Goal: Transaction & Acquisition: Obtain resource

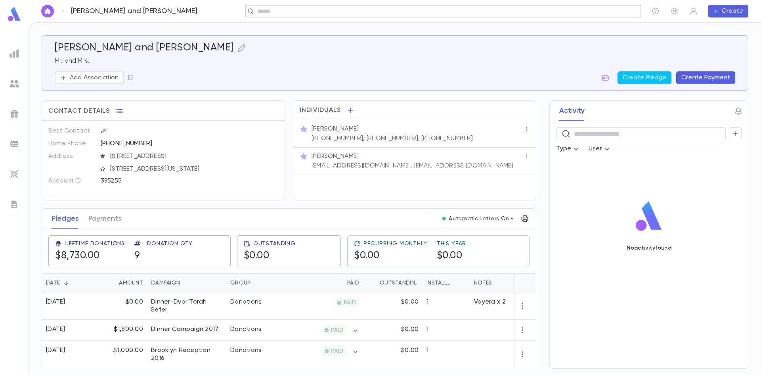
scroll to position [79, 0]
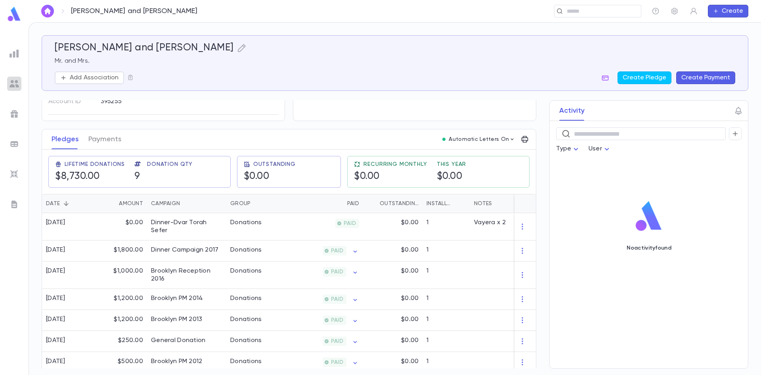
click at [13, 84] on img at bounding box center [15, 84] width 10 height 10
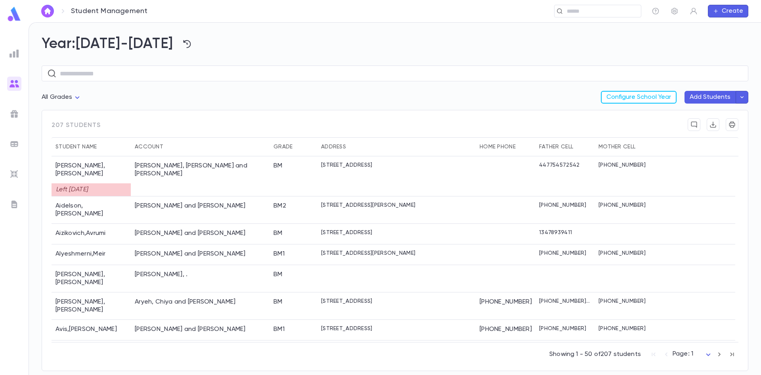
click at [20, 53] on div at bounding box center [14, 53] width 14 height 14
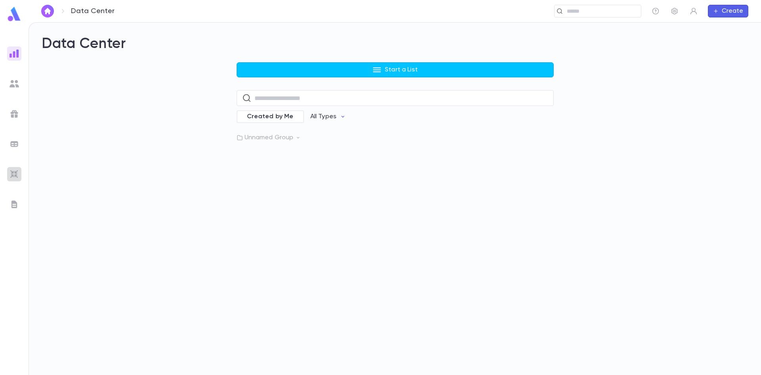
click at [11, 168] on div at bounding box center [14, 174] width 14 height 14
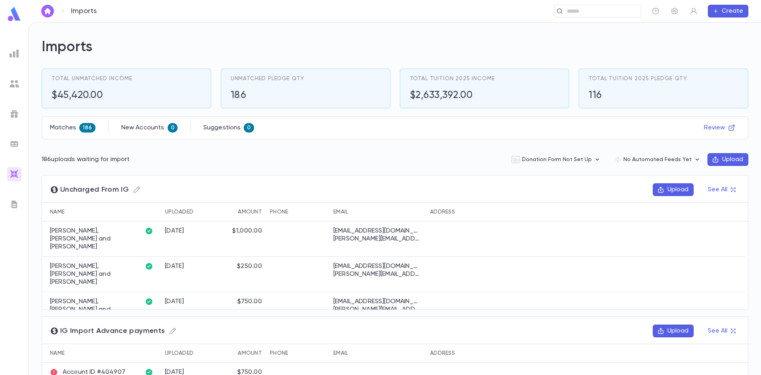
click at [11, 142] on img at bounding box center [15, 144] width 10 height 10
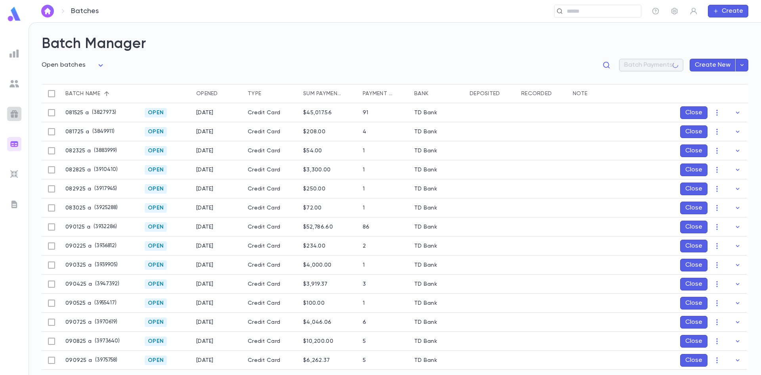
click at [15, 114] on img at bounding box center [15, 114] width 10 height 10
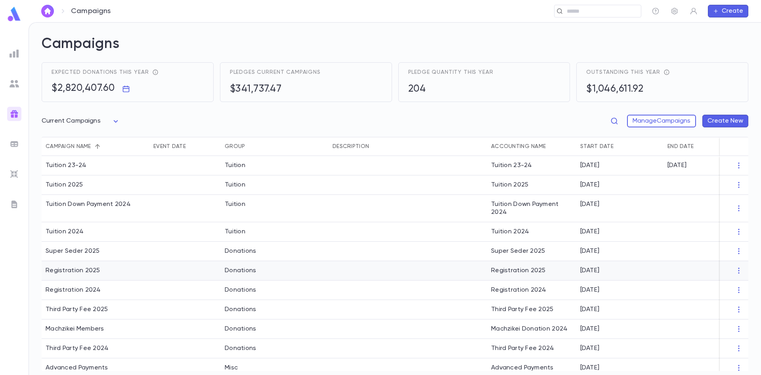
scroll to position [29, 0]
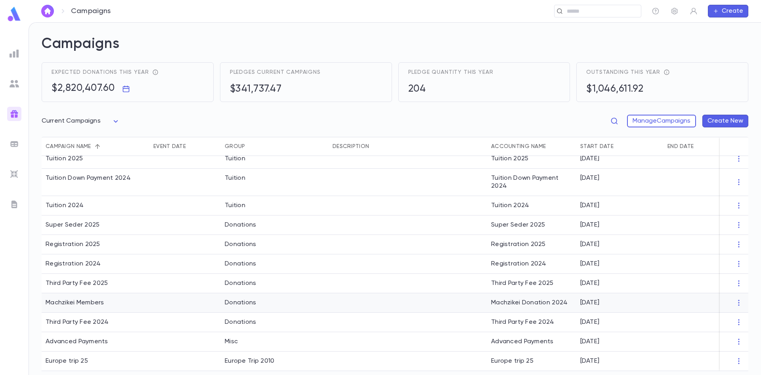
click at [85, 301] on div "Machzikei Members" at bounding box center [75, 303] width 59 height 8
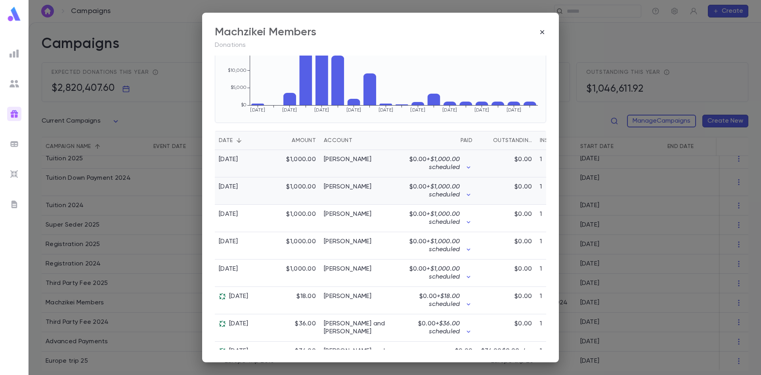
scroll to position [119, 0]
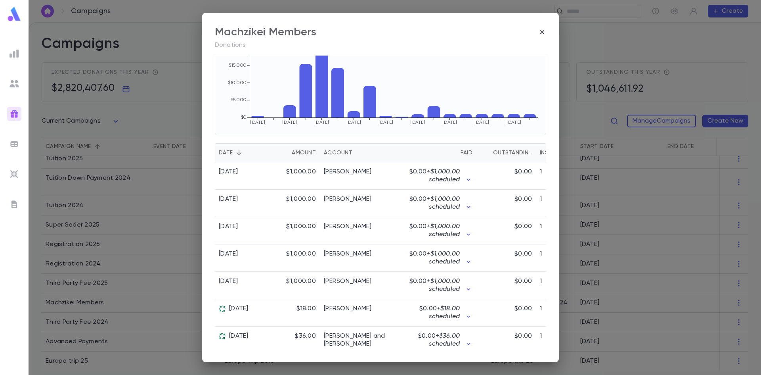
click at [342, 155] on div "Account" at bounding box center [338, 152] width 29 height 19
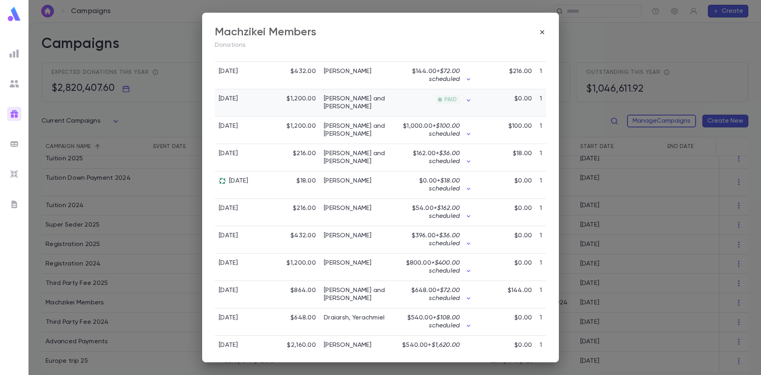
scroll to position [357, 0]
drag, startPoint x: 351, startPoint y: 241, endPoint x: 630, endPoint y: 258, distance: 280.0
click at [630, 258] on div "Machzikei Members Donations All Donors All Time Total Pledges $77,770.00 Pledge…" at bounding box center [380, 187] width 761 height 375
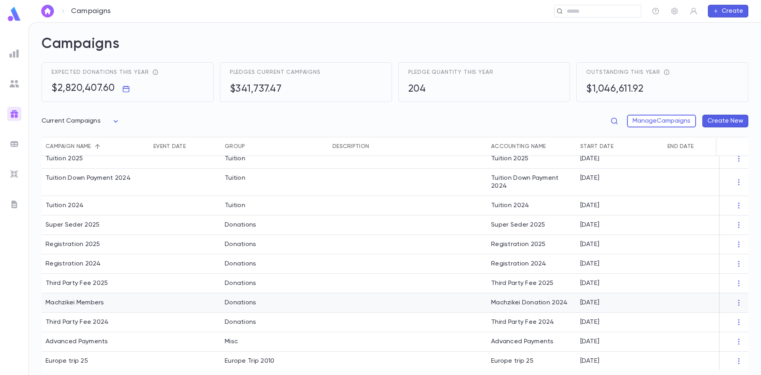
click at [79, 299] on div "Machzikei Members" at bounding box center [75, 303] width 59 height 8
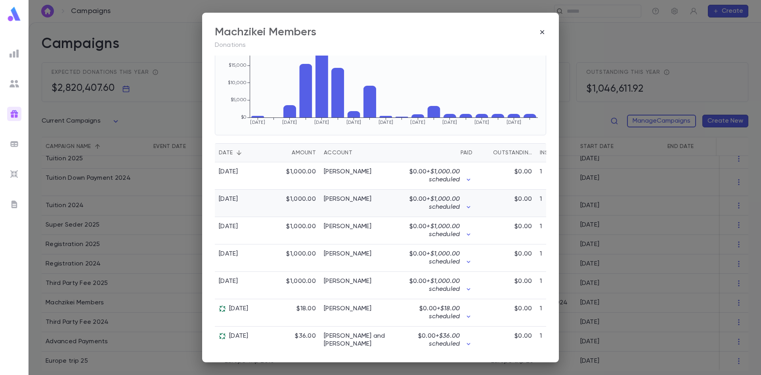
scroll to position [0, 0]
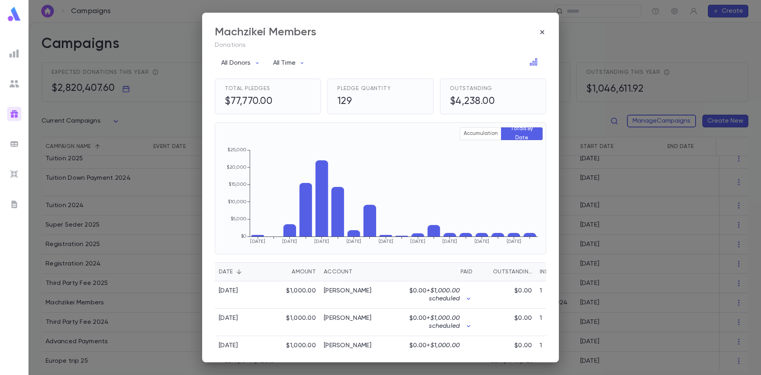
click at [331, 270] on div "Account" at bounding box center [338, 271] width 29 height 19
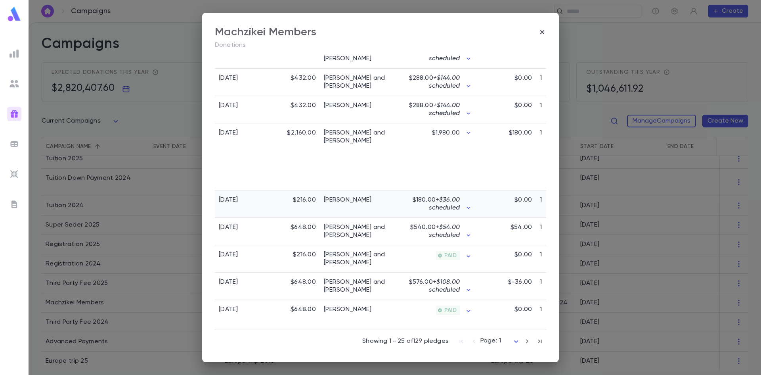
scroll to position [681, 0]
click at [523, 341] on icon "button" at bounding box center [527, 341] width 9 height 10
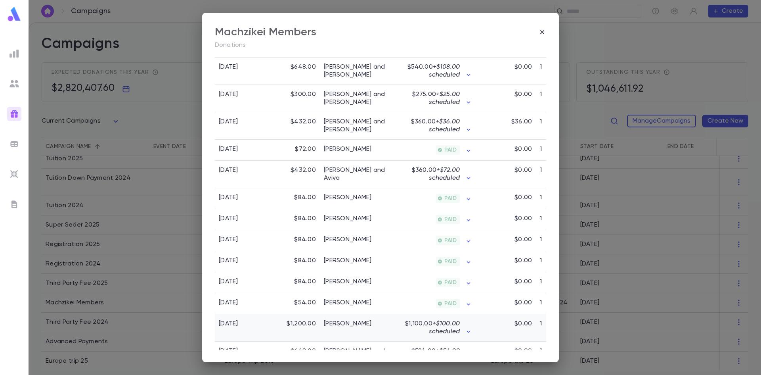
scroll to position [587, 0]
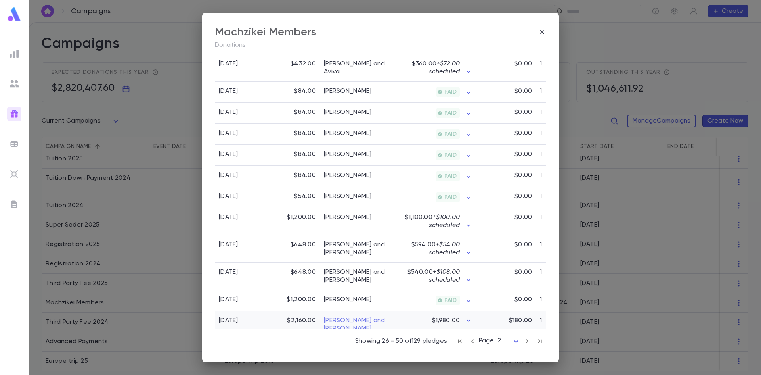
click at [369, 316] on link "[PERSON_NAME] and [PERSON_NAME]" at bounding box center [359, 324] width 71 height 16
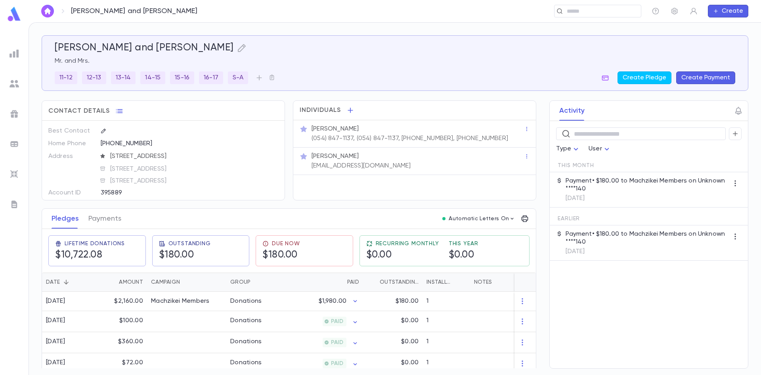
click at [384, 139] on p "(054) 847-1137, (054) 847-1137, (323) 633-7711, (323) 633-7711" at bounding box center [410, 138] width 197 height 8
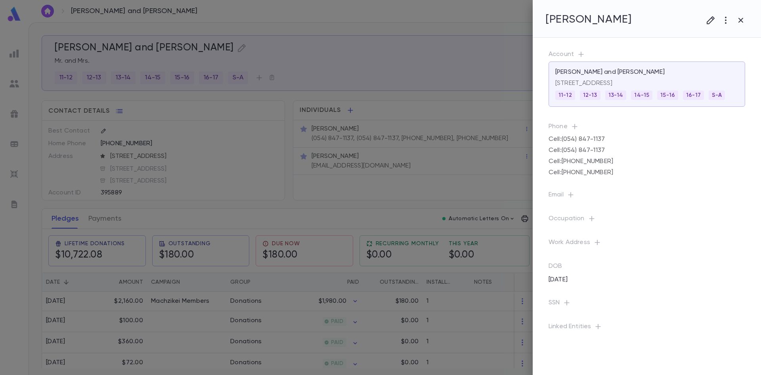
click at [423, 82] on div at bounding box center [380, 187] width 761 height 375
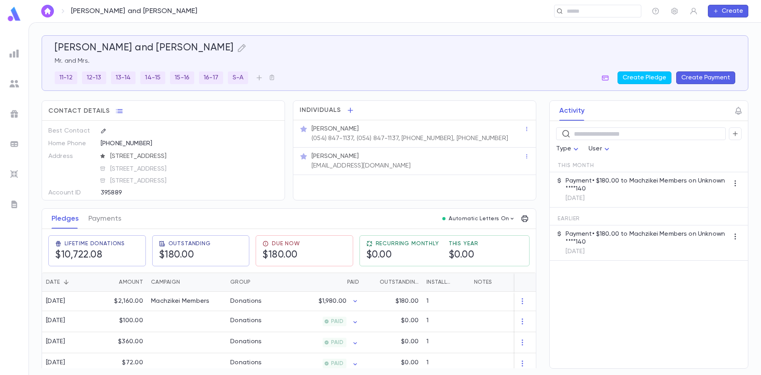
click at [357, 167] on p "elnonj@gmail.com" at bounding box center [361, 166] width 99 height 8
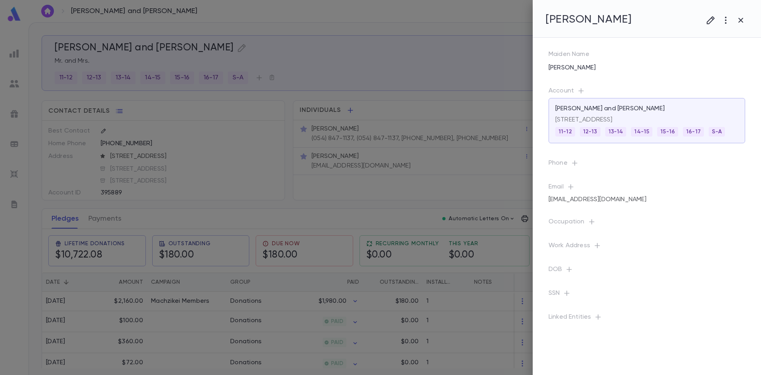
click at [460, 190] on div at bounding box center [380, 187] width 761 height 375
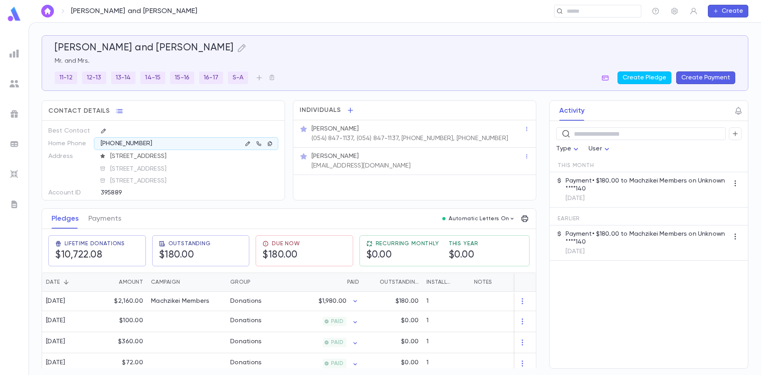
click at [16, 149] on div at bounding box center [14, 144] width 14 height 14
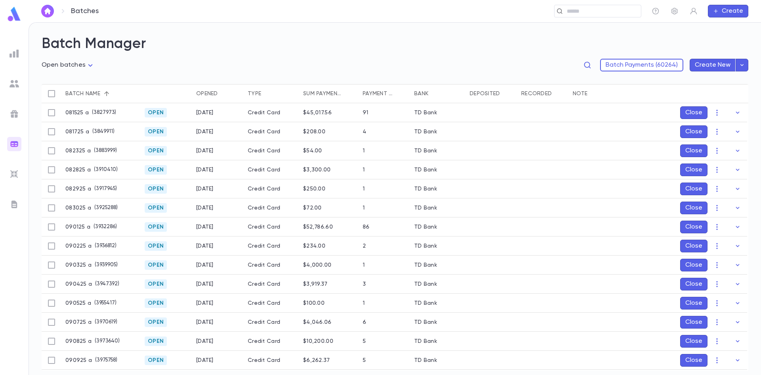
click at [13, 117] on img at bounding box center [15, 114] width 10 height 10
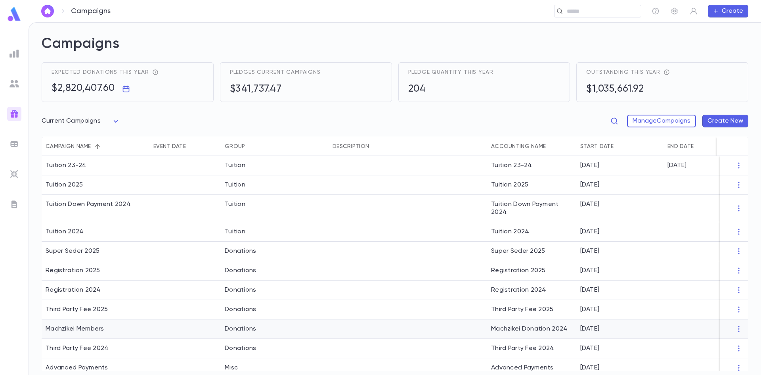
drag, startPoint x: 82, startPoint y: 290, endPoint x: 91, endPoint y: 330, distance: 41.5
click at [91, 330] on div "Machzikei Members" at bounding box center [75, 329] width 59 height 8
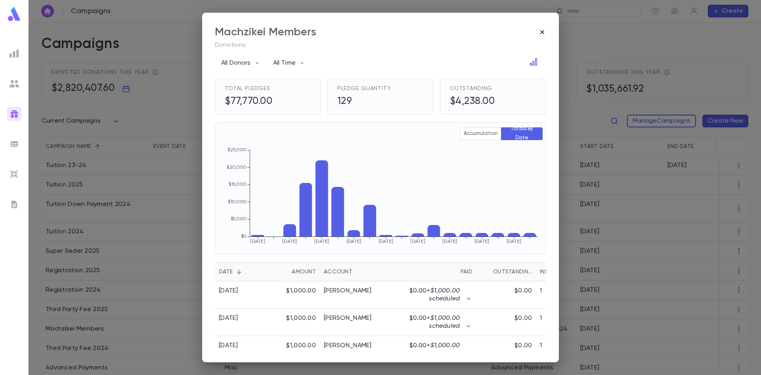
click at [540, 33] on icon "button" at bounding box center [542, 32] width 8 height 8
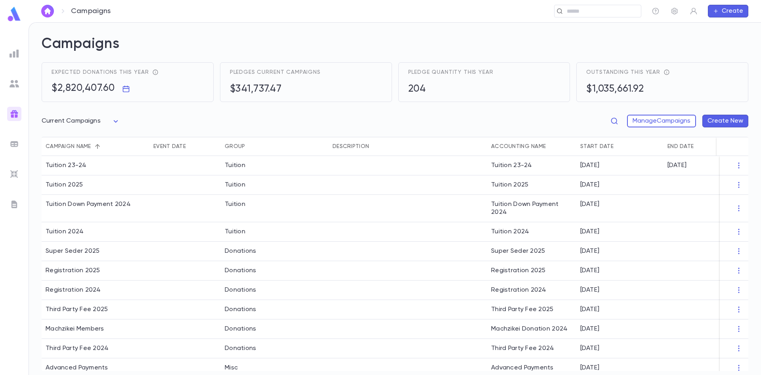
click at [9, 176] on div at bounding box center [14, 174] width 14 height 14
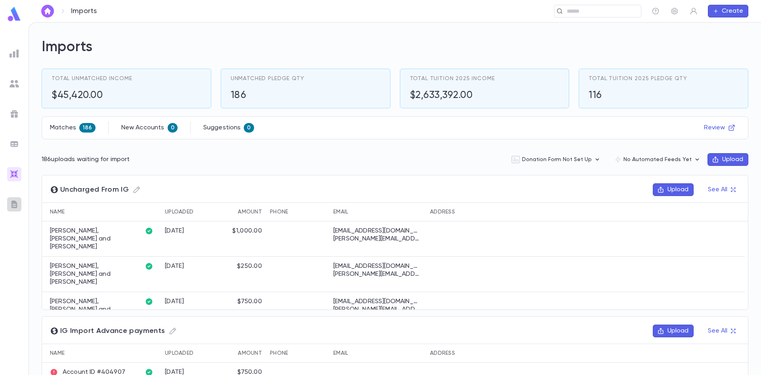
click at [17, 201] on img at bounding box center [15, 204] width 10 height 10
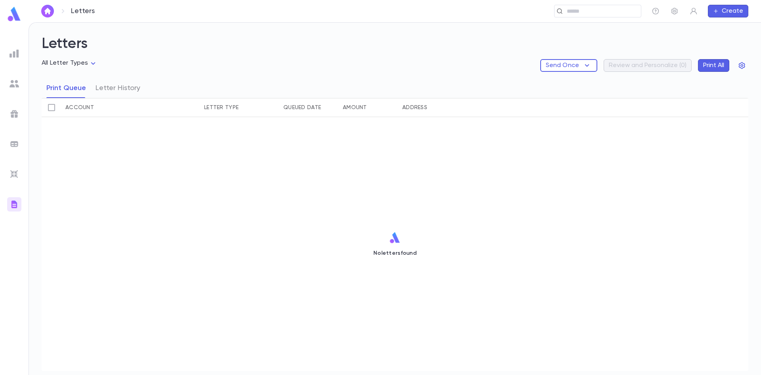
click at [19, 142] on div at bounding box center [14, 144] width 14 height 14
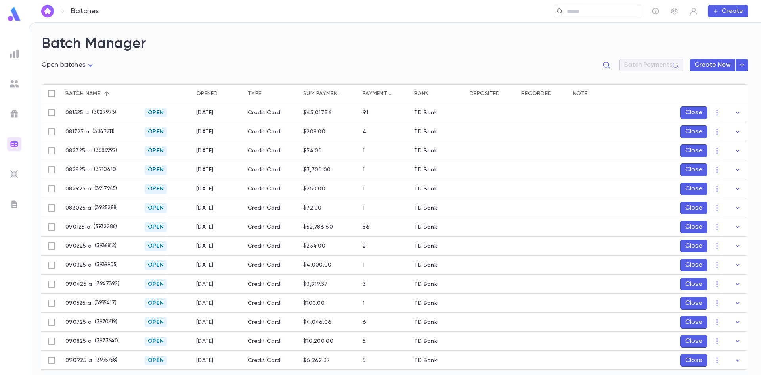
click at [11, 121] on ul at bounding box center [14, 208] width 29 height 331
click at [12, 117] on img at bounding box center [15, 114] width 10 height 10
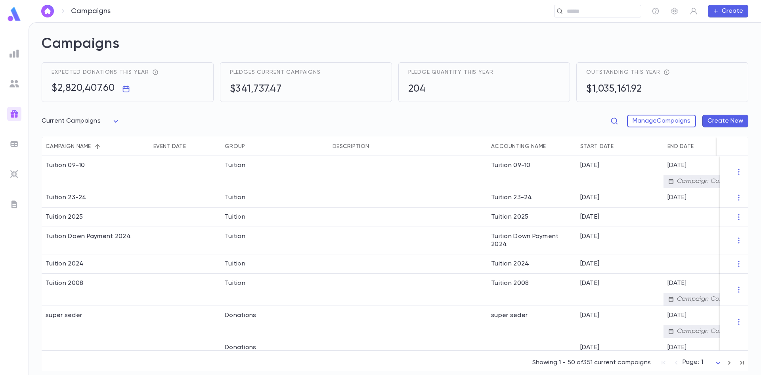
click at [21, 82] on div at bounding box center [14, 84] width 14 height 14
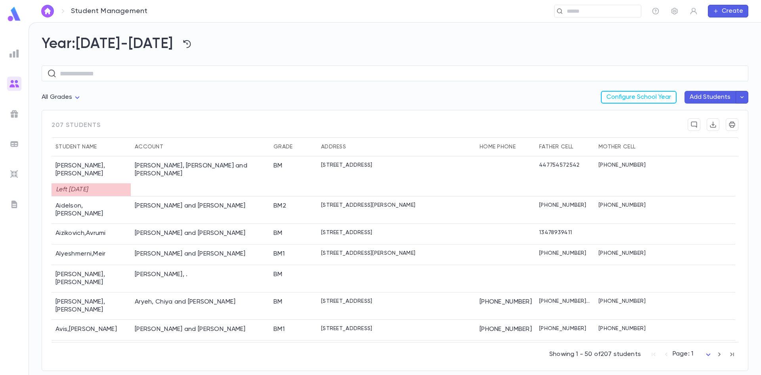
click at [9, 52] on div at bounding box center [14, 53] width 14 height 14
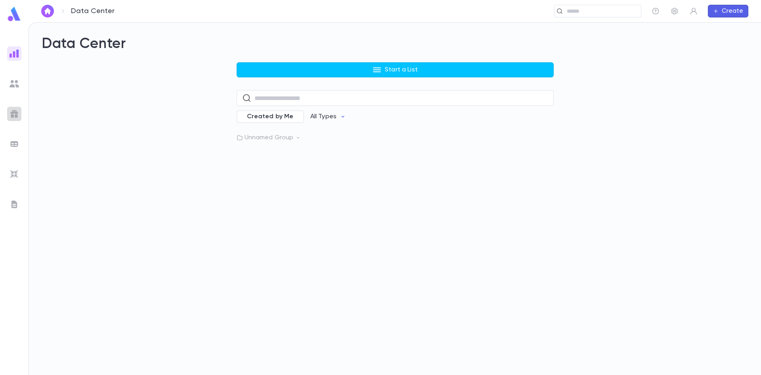
click at [16, 108] on div at bounding box center [14, 114] width 14 height 14
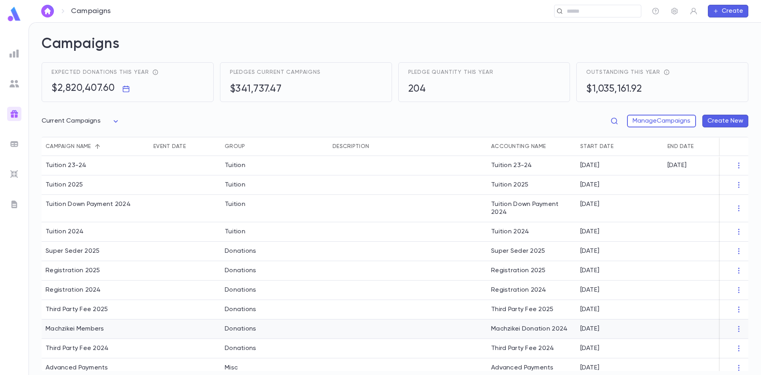
click at [740, 329] on div at bounding box center [734, 329] width 21 height 8
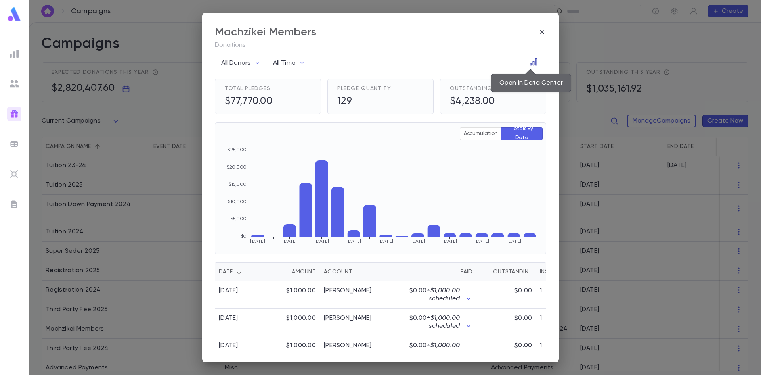
click at [530, 62] on icon "Open in Data Center" at bounding box center [534, 62] width 8 height 8
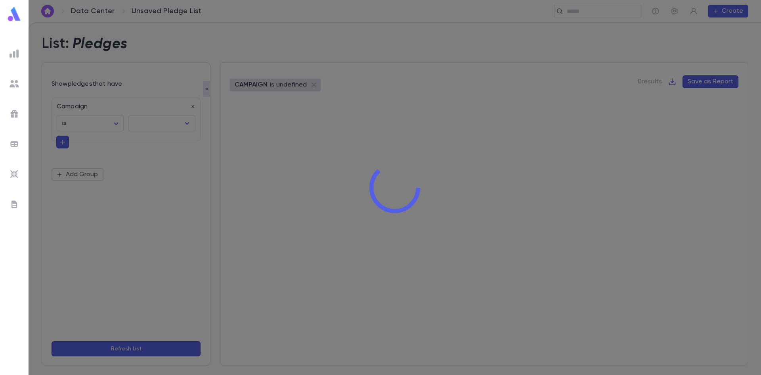
type input "**********"
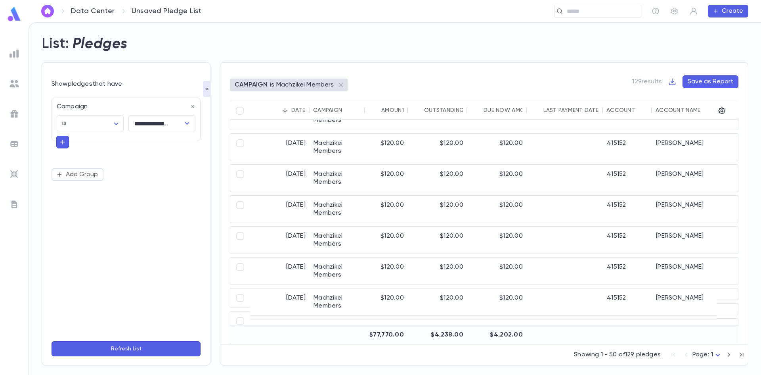
drag, startPoint x: 457, startPoint y: 339, endPoint x: 487, endPoint y: 343, distance: 30.4
click at [487, 343] on div "10/1/2025 Machzikei Members $18.00 $0.00 $0.00 10/1/2025 403078 Bronsteyn, Elis…" at bounding box center [484, 232] width 509 height 224
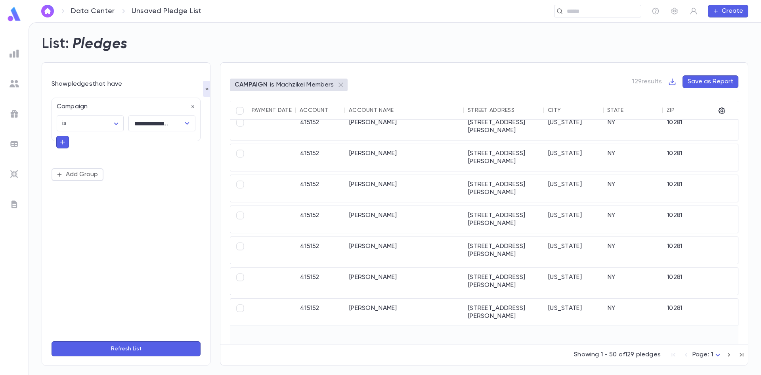
scroll to position [294, 315]
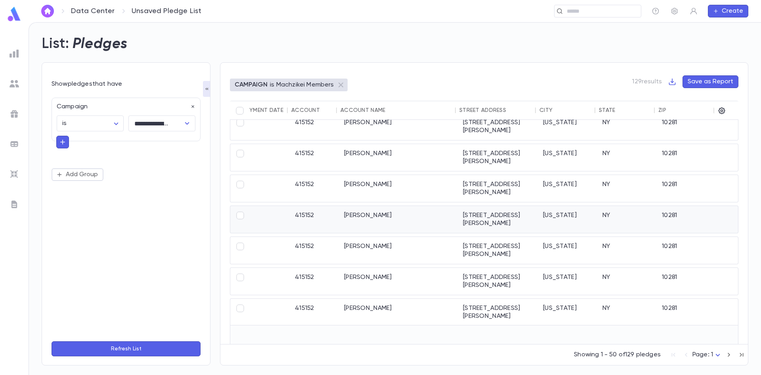
click at [713, 208] on div "10281" at bounding box center [687, 219] width 59 height 27
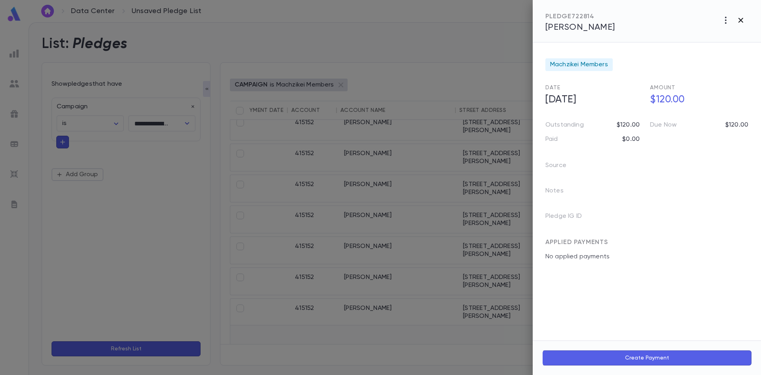
click at [740, 21] on icon "button" at bounding box center [741, 20] width 5 height 5
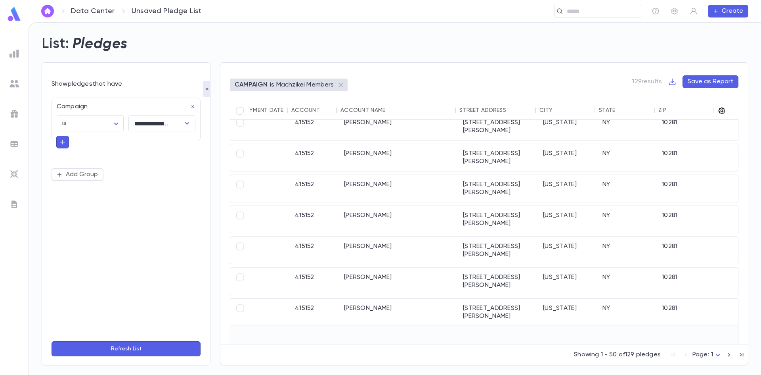
click at [722, 110] on icon "button" at bounding box center [722, 110] width 7 height 7
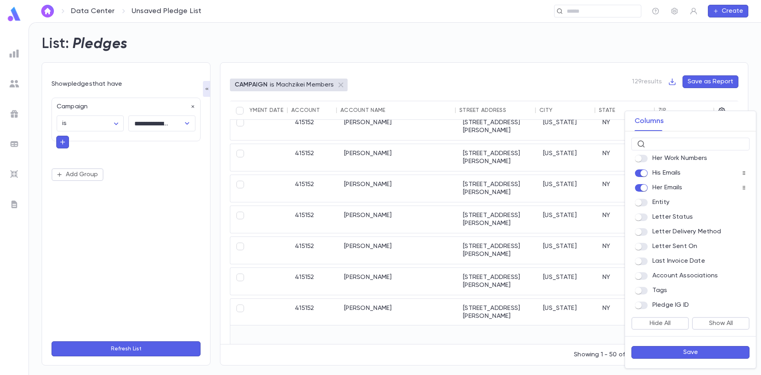
scroll to position [570, 0]
click at [674, 350] on button "Save" at bounding box center [691, 352] width 118 height 13
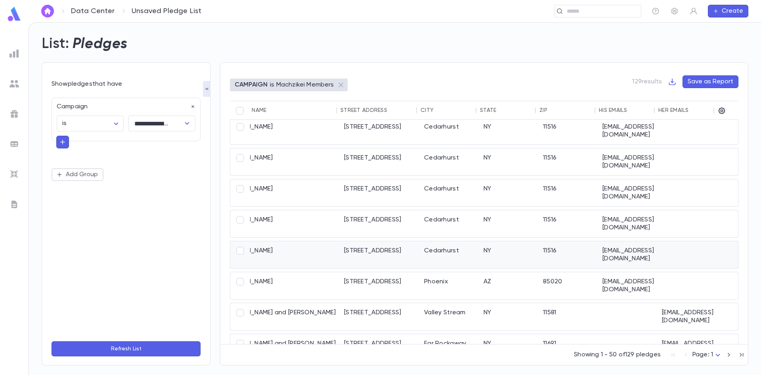
scroll to position [0, 196]
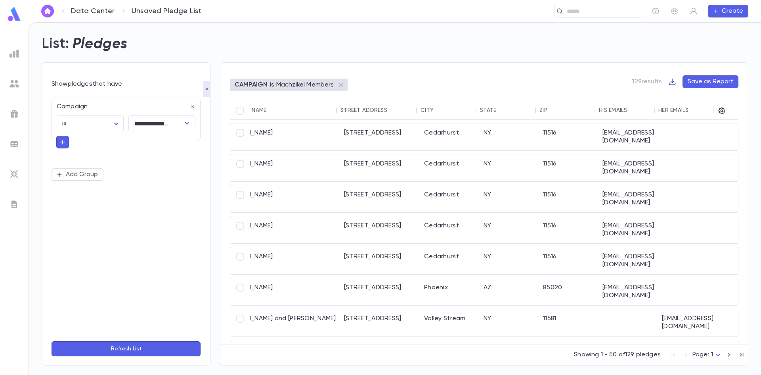
click at [674, 79] on icon "button" at bounding box center [672, 82] width 8 height 8
click at [704, 98] on li "Download CSV" at bounding box center [700, 97] width 57 height 13
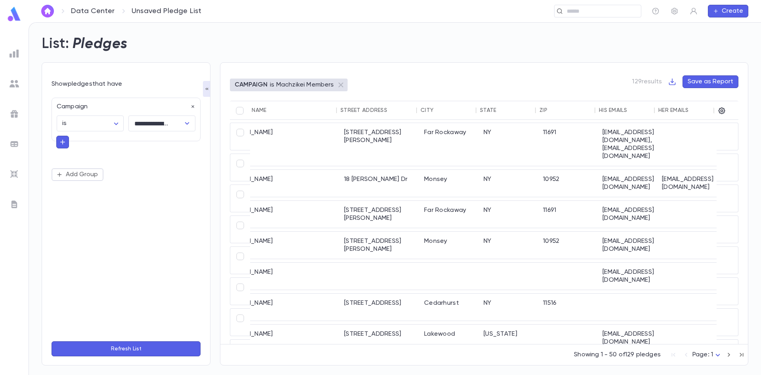
scroll to position [791, 196]
